Goal: Task Accomplishment & Management: Use online tool/utility

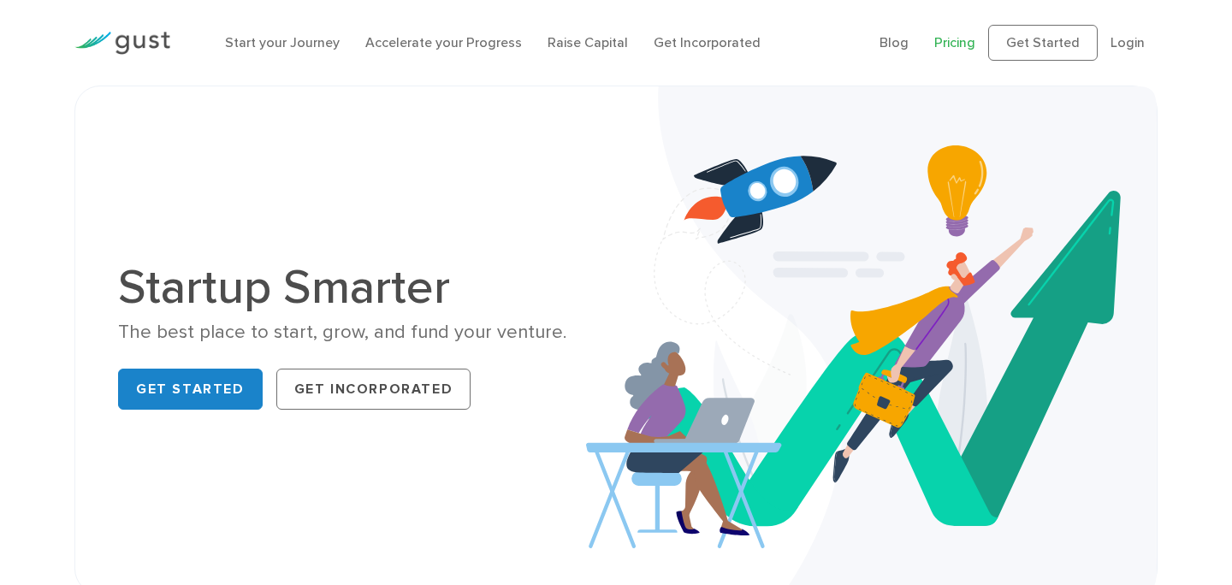
click at [958, 50] on link "Pricing" at bounding box center [954, 42] width 41 height 16
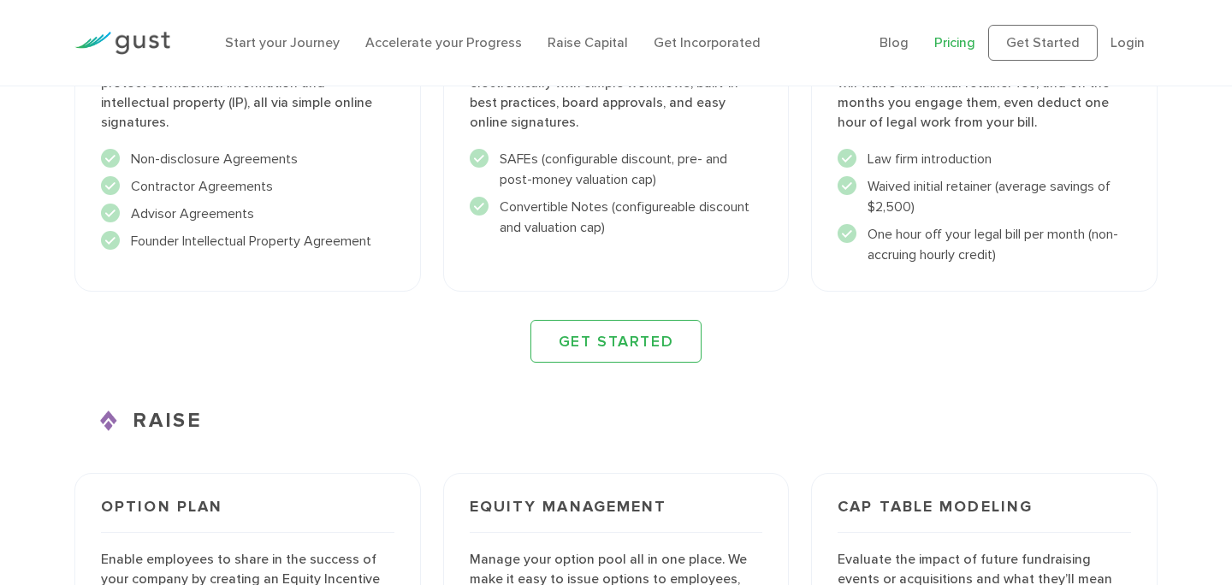
scroll to position [2642, 0]
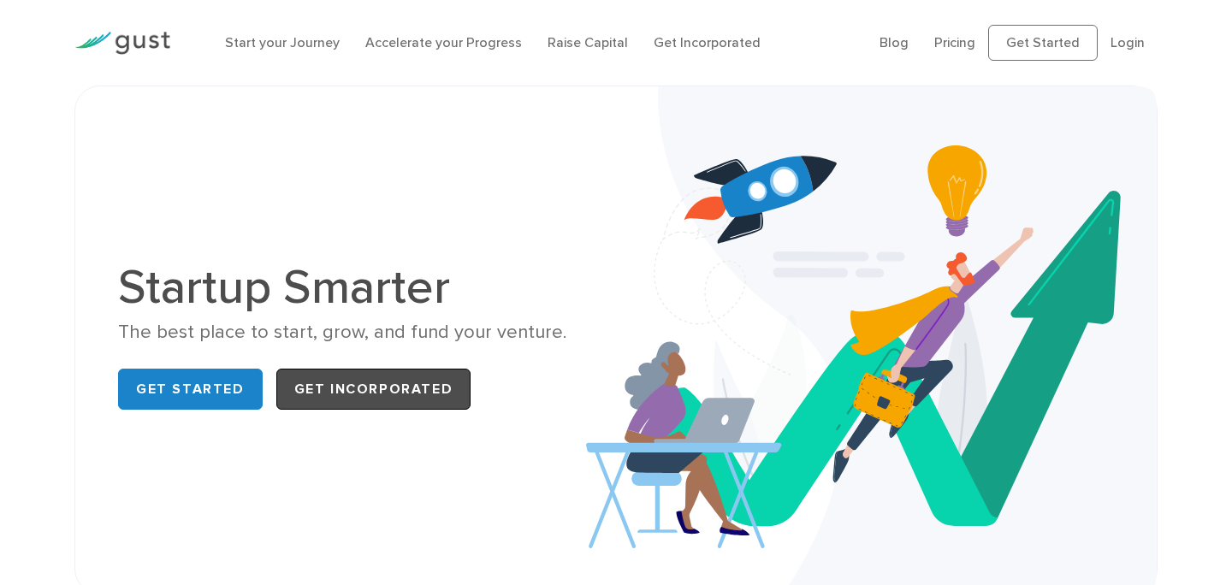
click at [313, 382] on link "Get Incorporated" at bounding box center [373, 389] width 195 height 41
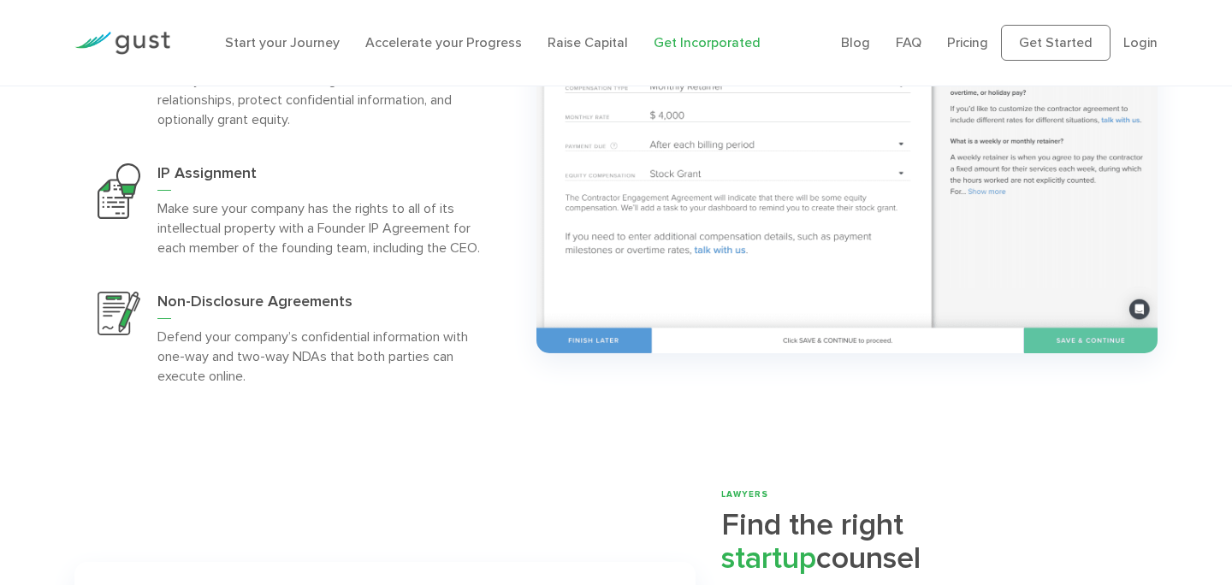
scroll to position [3925, 0]
